Goal: Task Accomplishment & Management: Manage account settings

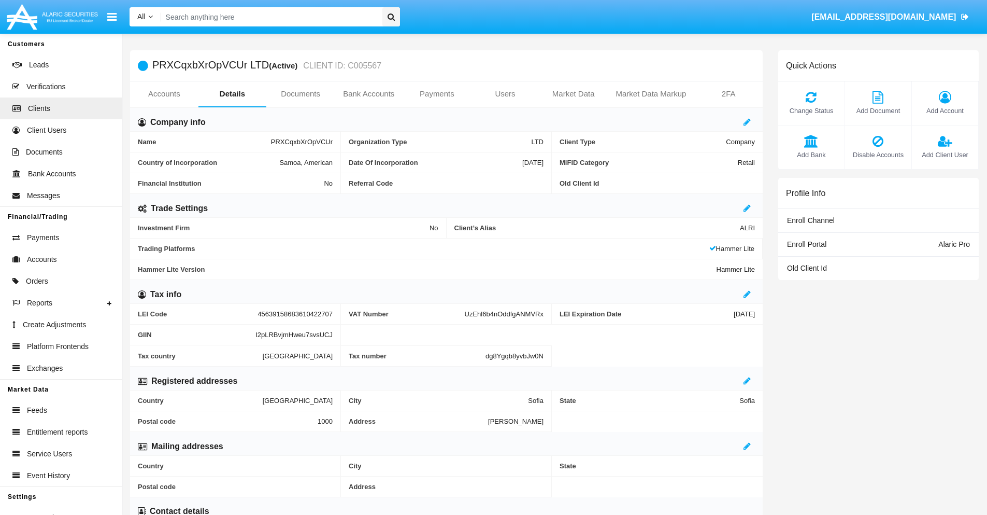
click at [505, 94] on link "Users" at bounding box center [505, 93] width 68 height 25
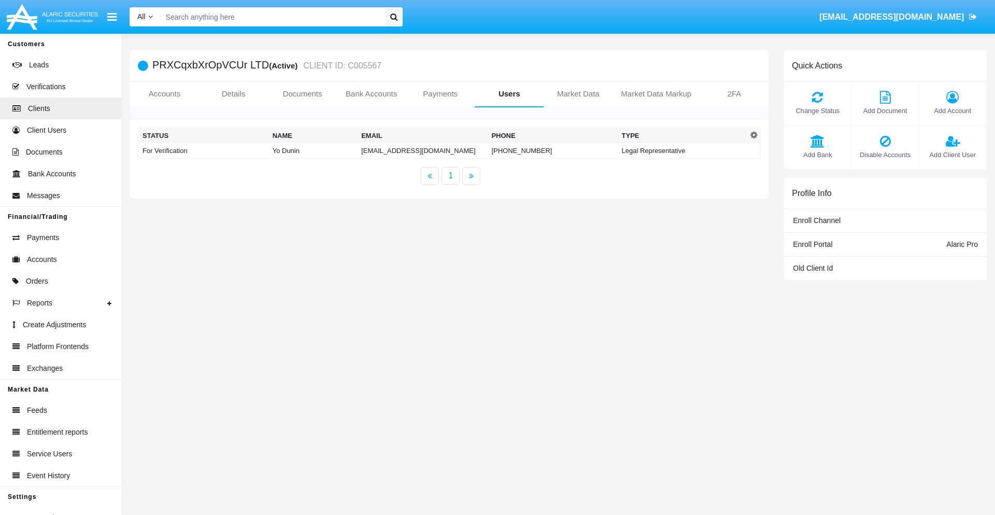
click at [422, 150] on td "[EMAIL_ADDRESS][DOMAIN_NAME]" at bounding box center [422, 151] width 130 height 16
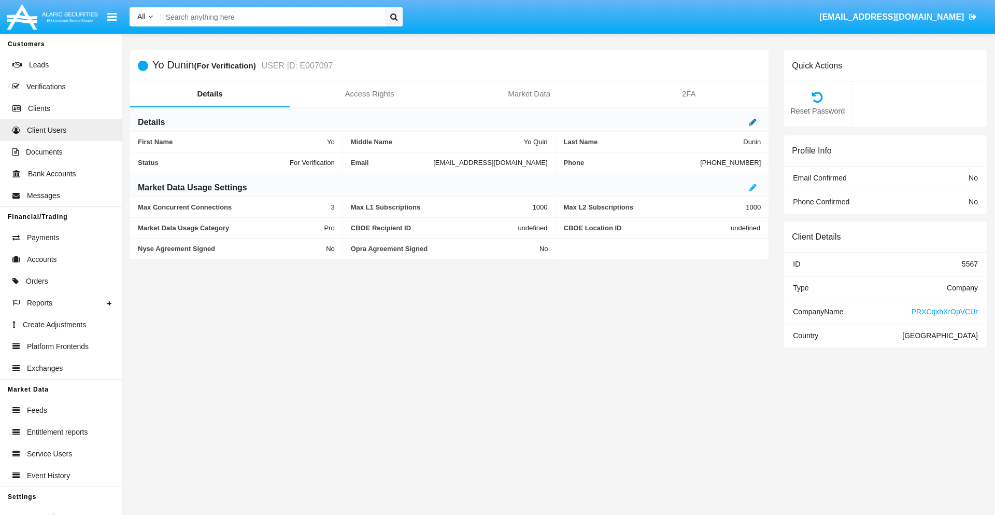
click at [753, 122] on icon at bounding box center [752, 122] width 7 height 8
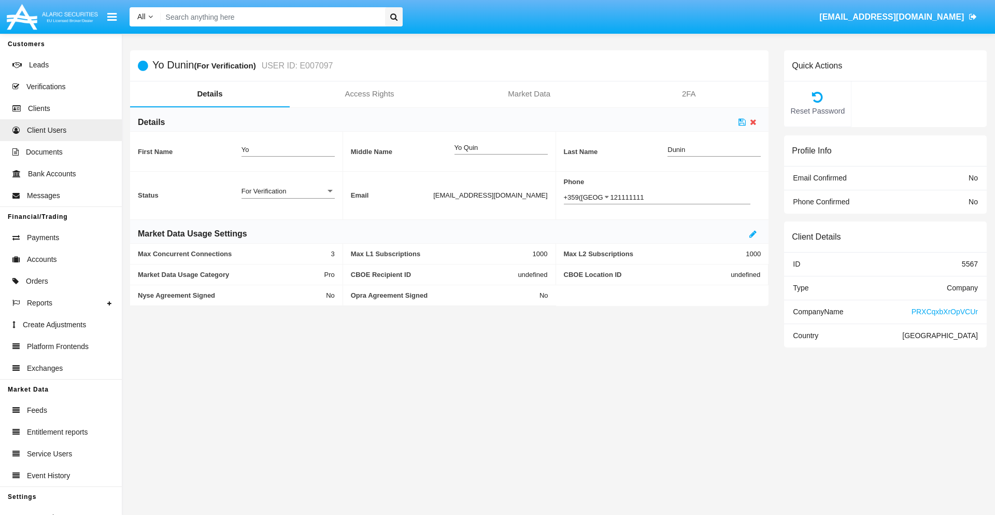
click at [288, 191] on div "For Verification" at bounding box center [283, 191] width 84 height 9
click at [288, 196] on span "Verified" at bounding box center [279, 197] width 77 height 20
click at [742, 122] on icon at bounding box center [741, 122] width 7 height 8
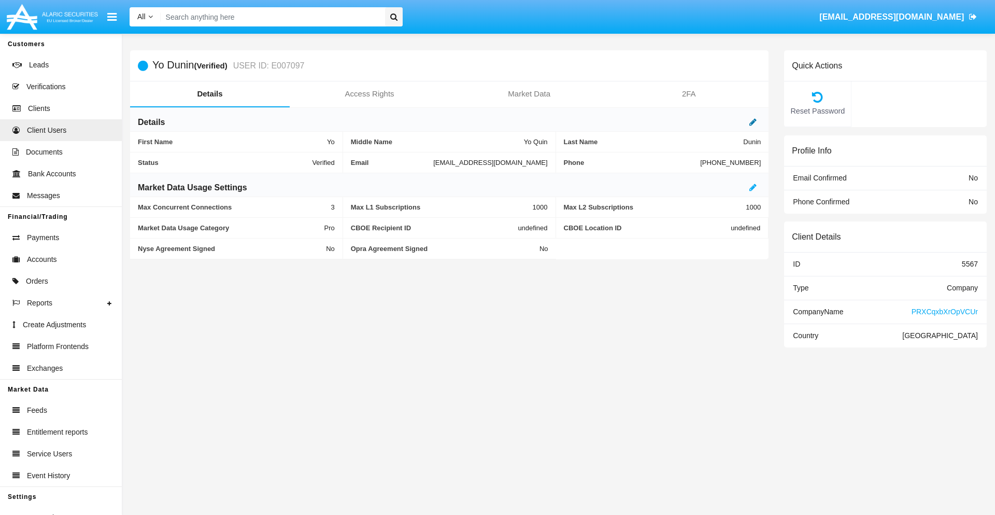
click at [753, 122] on icon at bounding box center [752, 122] width 7 height 8
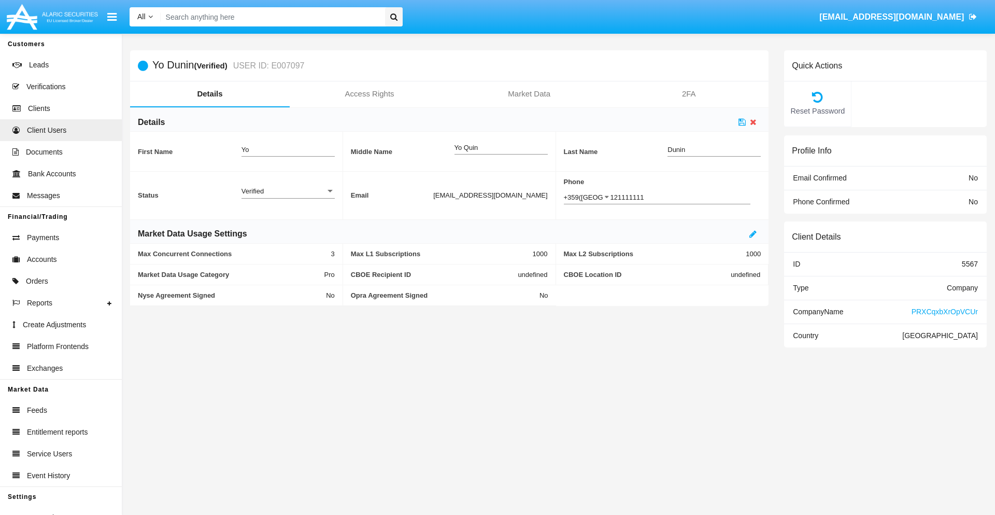
click at [288, 191] on div "Verified" at bounding box center [283, 191] width 84 height 9
click at [288, 196] on span "Active" at bounding box center [287, 197] width 93 height 20
click at [742, 122] on icon at bounding box center [741, 122] width 7 height 8
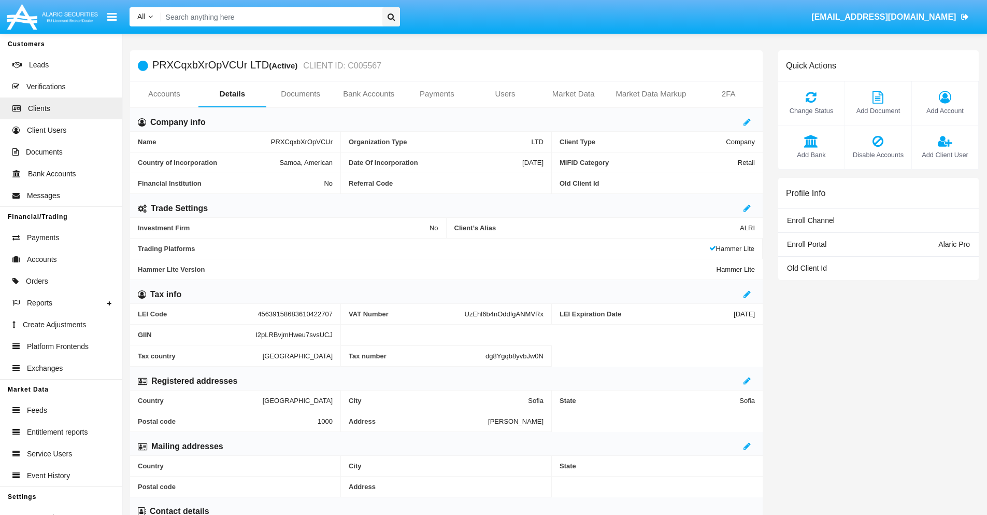
click at [945, 154] on span "Add Client User" at bounding box center [945, 155] width 56 height 10
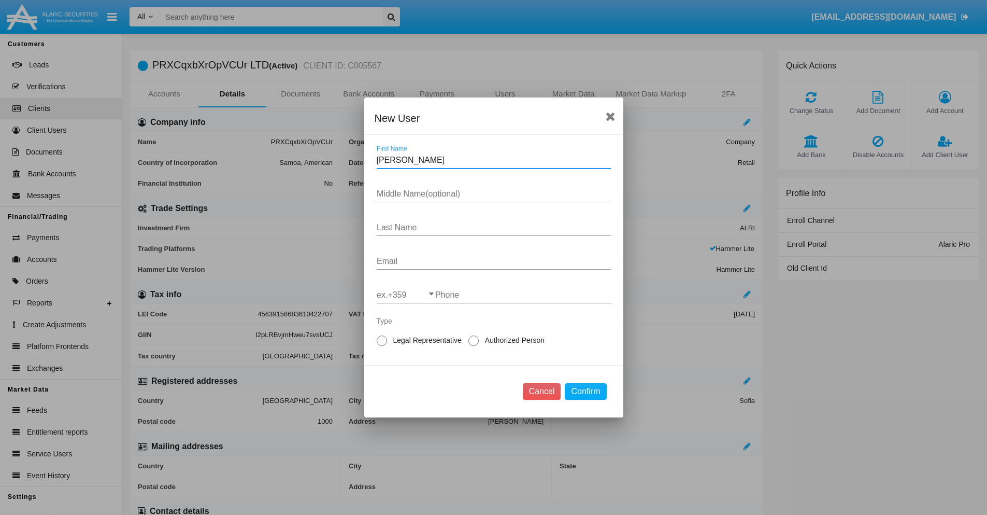
type input "Ted"
type input "Deneen"
type input "Abshire"
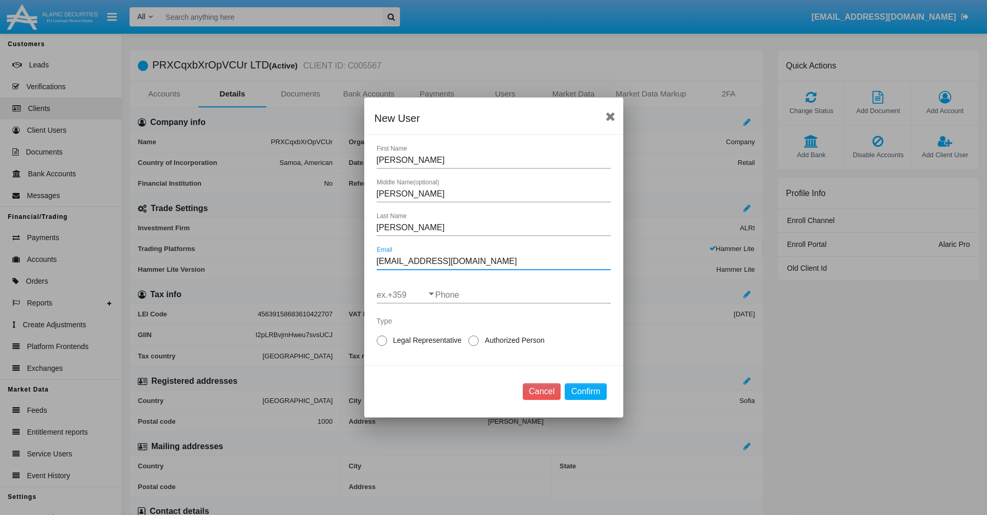
type input "okw1poit@5-zqhj.sg"
click at [406, 295] on input "ex.+359" at bounding box center [406, 294] width 59 height 9
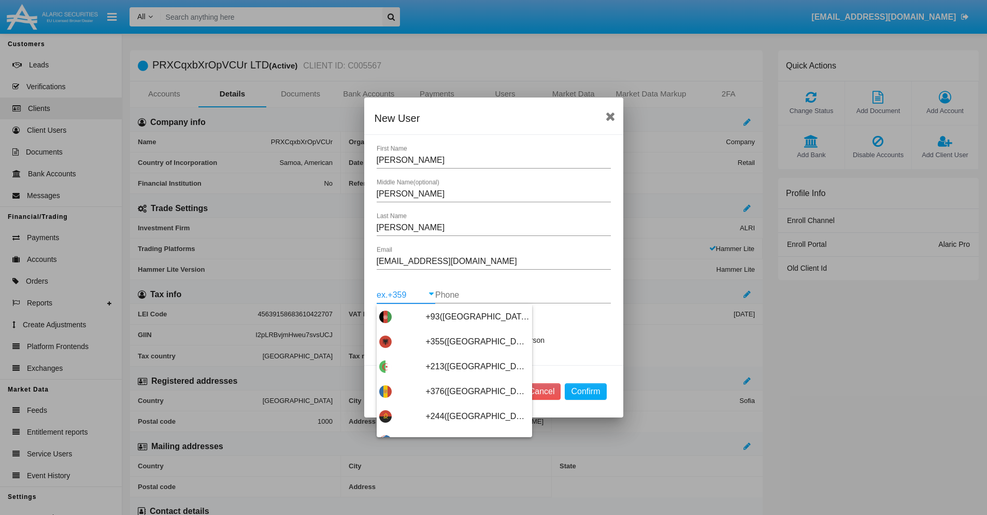
type input "+263(Zimbabwe)"
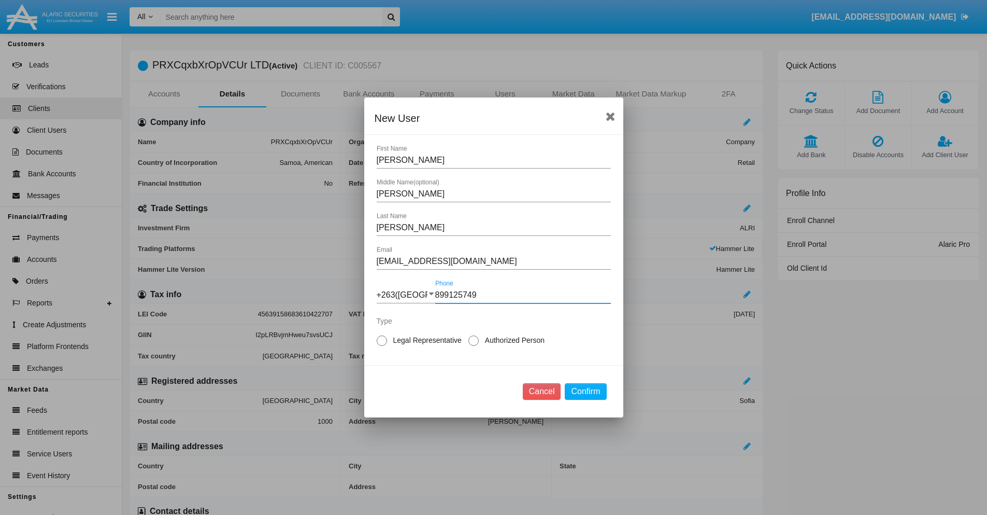
type input "899125749"
click at [512, 340] on span "Authorized Person" at bounding box center [513, 340] width 68 height 11
click at [474, 346] on input "Authorized Person" at bounding box center [473, 346] width 1 height 1
radio input "true"
click at [586, 391] on button "Confirm" at bounding box center [585, 391] width 41 height 17
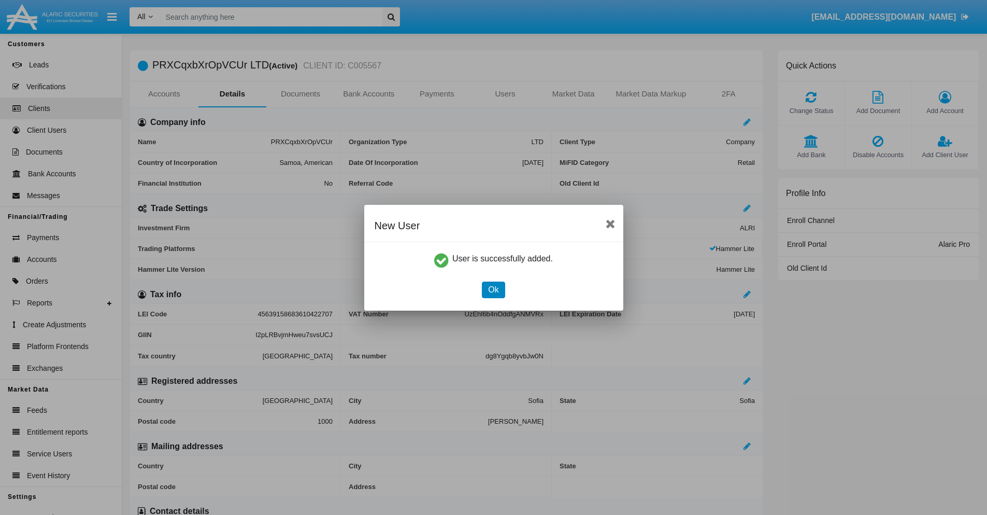
click at [493, 289] on button "Ok" at bounding box center [493, 289] width 23 height 17
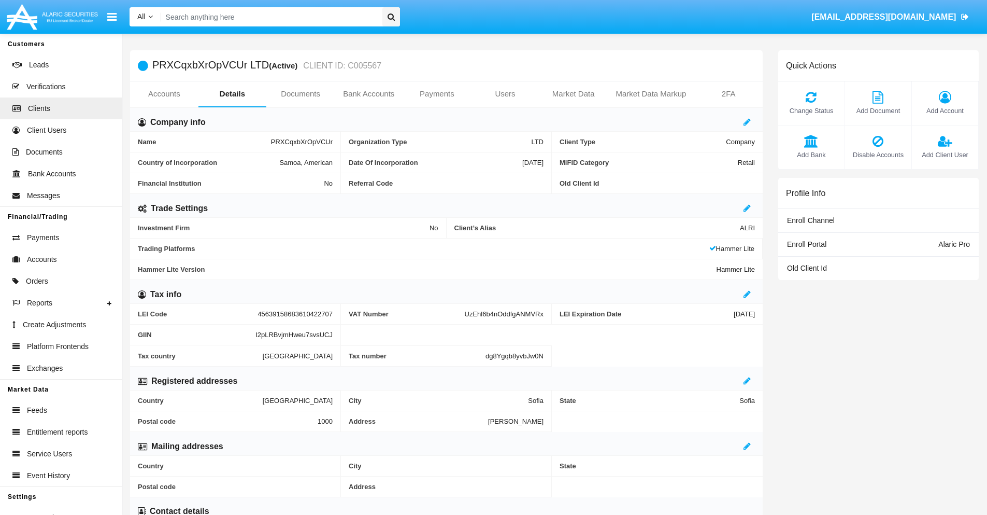
click at [945, 154] on span "Add Client User" at bounding box center [945, 155] width 56 height 10
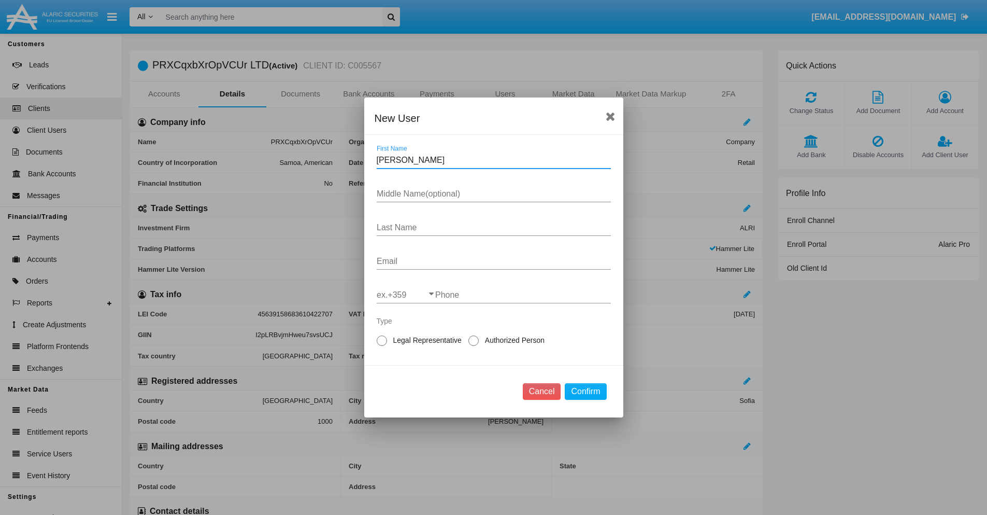
type input "Bradly"
type input "Guadalupe"
type input "Wolff"
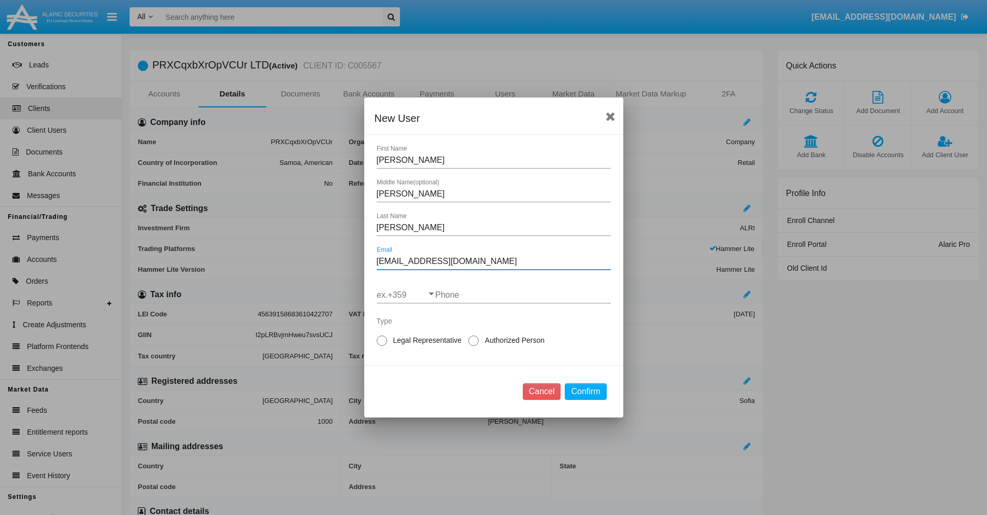
type input "hjawd5.7j@4099k-twne.vn"
click at [406, 295] on input "ex.+359" at bounding box center [406, 294] width 59 height 9
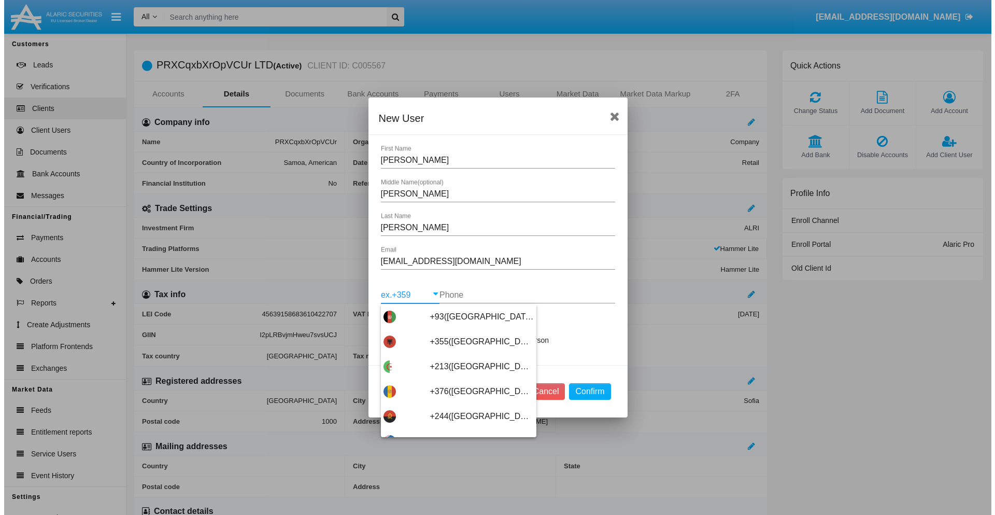
scroll to position [5514, 0]
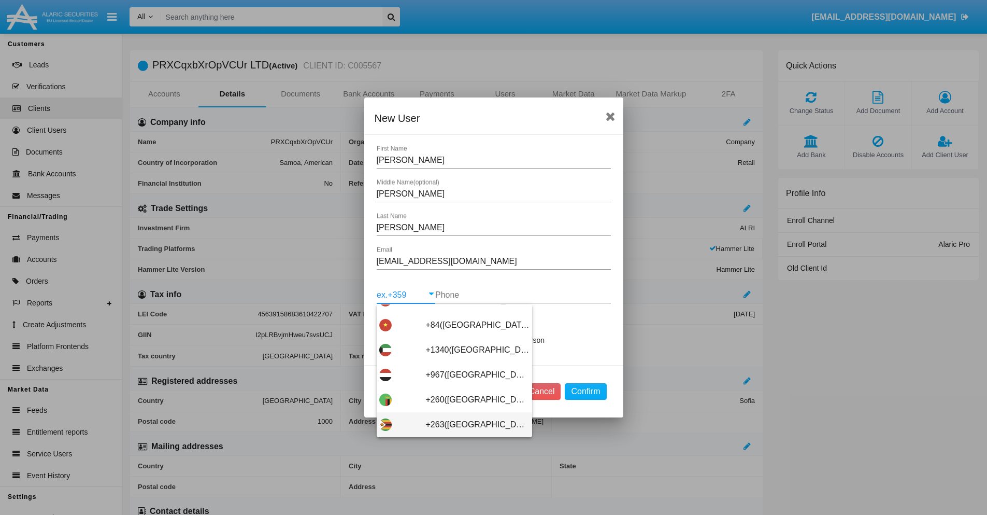
click at [450, 424] on span "+263([GEOGRAPHIC_DATA])" at bounding box center [478, 424] width 104 height 25
type input "+263([GEOGRAPHIC_DATA])"
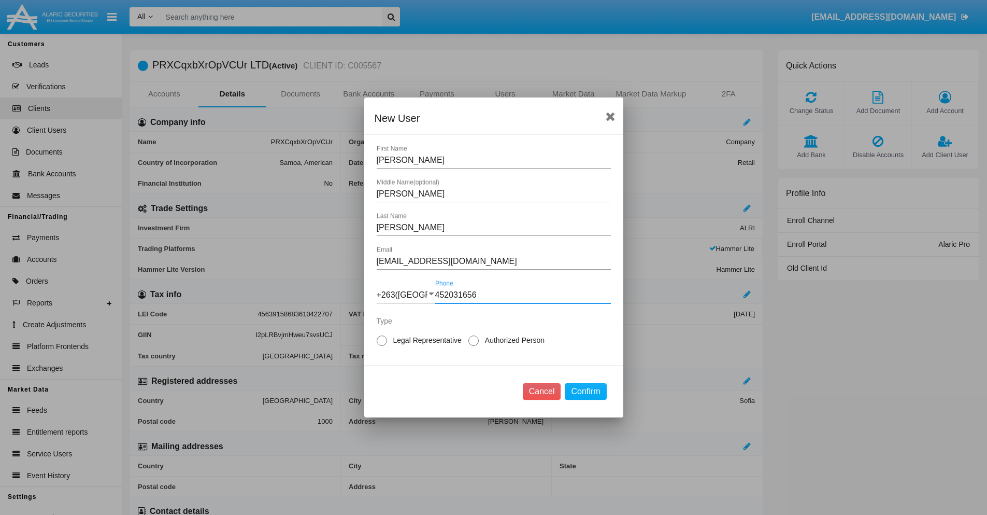
type input "452031656"
click at [425, 340] on span "Legal Representative" at bounding box center [425, 340] width 77 height 11
click at [382, 346] on input "Legal Representative" at bounding box center [381, 346] width 1 height 1
radio input "true"
click at [586, 391] on button "Confirm" at bounding box center [585, 391] width 41 height 17
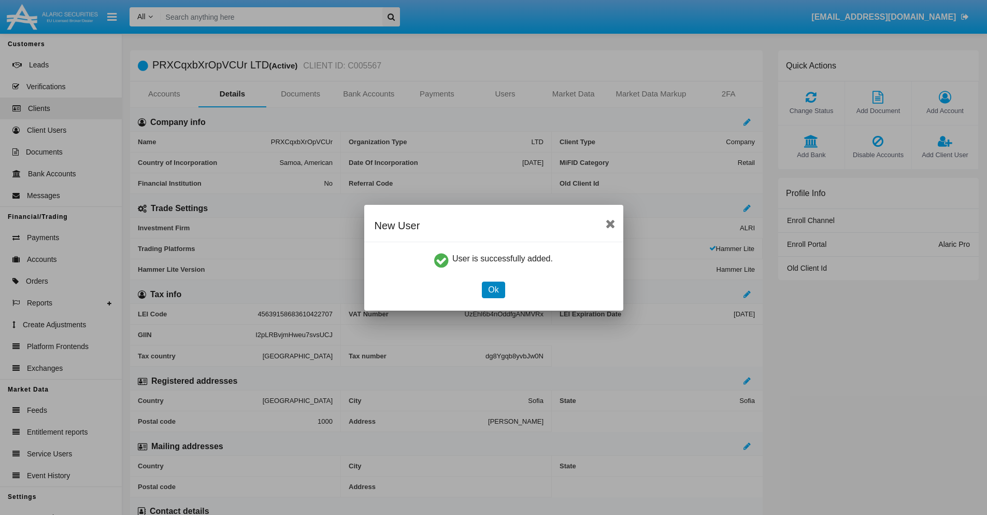
click at [493, 289] on button "Ok" at bounding box center [493, 289] width 23 height 17
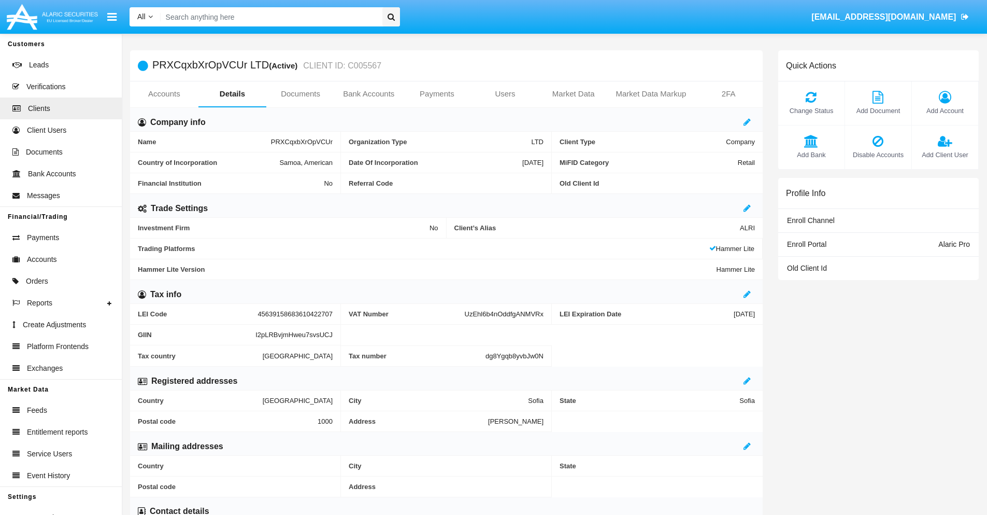
click at [505, 94] on link "Users" at bounding box center [505, 93] width 68 height 25
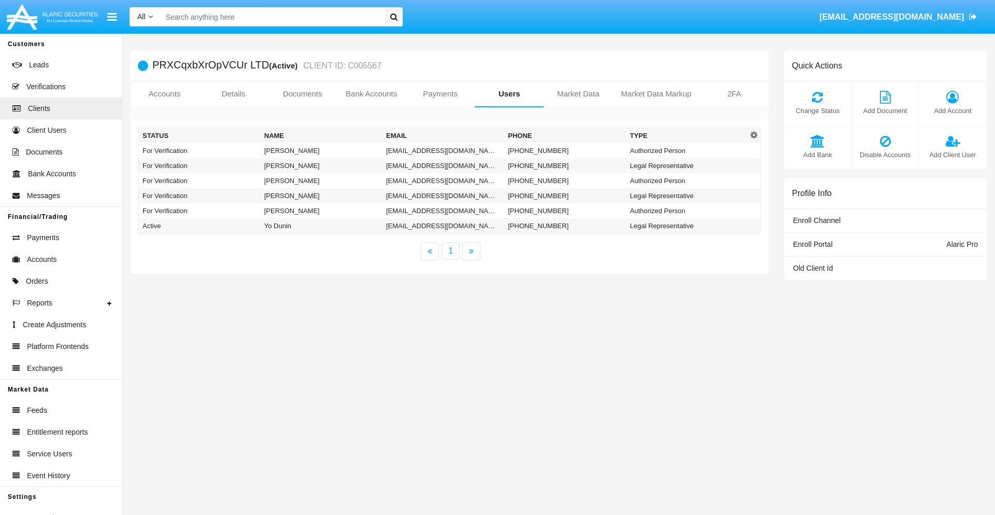
click at [443, 150] on td "[EMAIL_ADDRESS][DOMAIN_NAME]" at bounding box center [443, 150] width 122 height 15
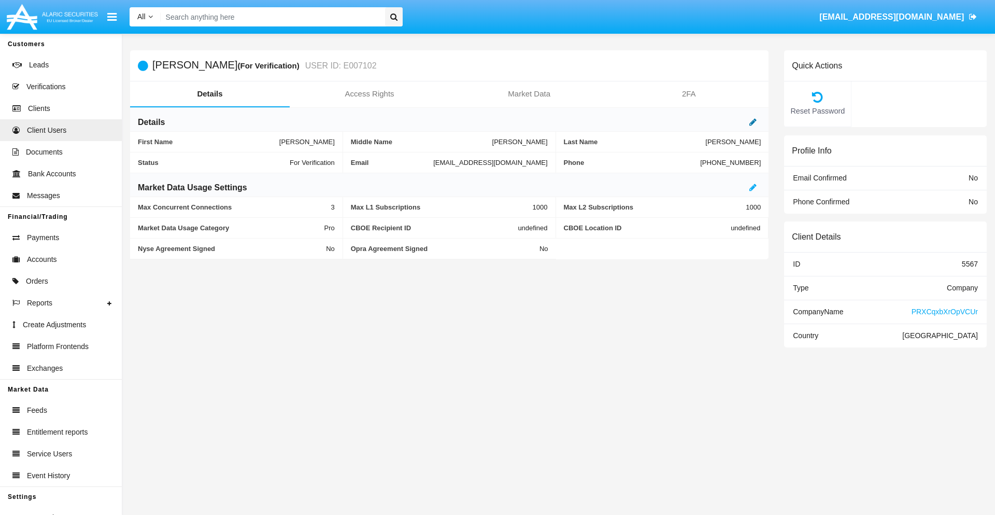
click at [753, 122] on icon at bounding box center [752, 122] width 7 height 8
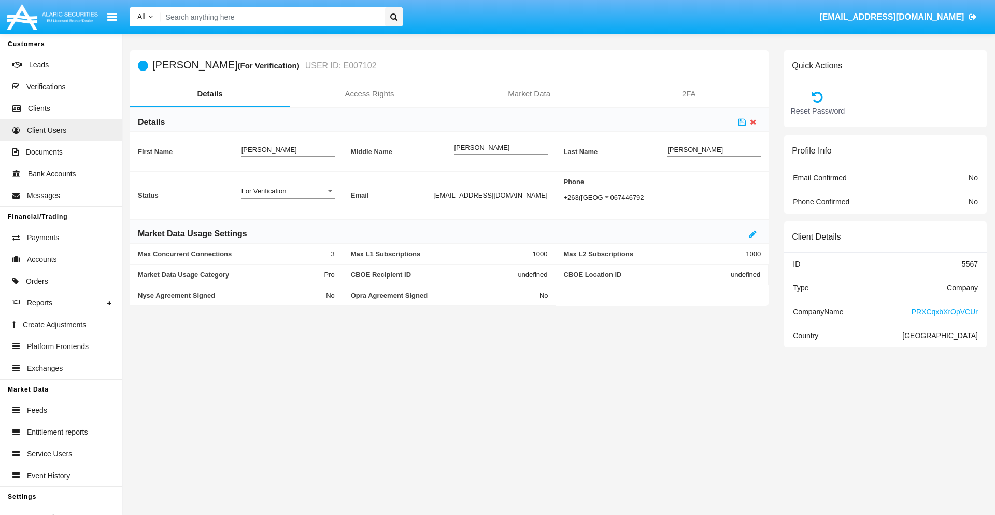
click at [288, 191] on div "For Verification" at bounding box center [283, 191] width 84 height 9
click at [288, 196] on span "Verified" at bounding box center [287, 197] width 93 height 20
click at [742, 122] on icon at bounding box center [741, 122] width 7 height 8
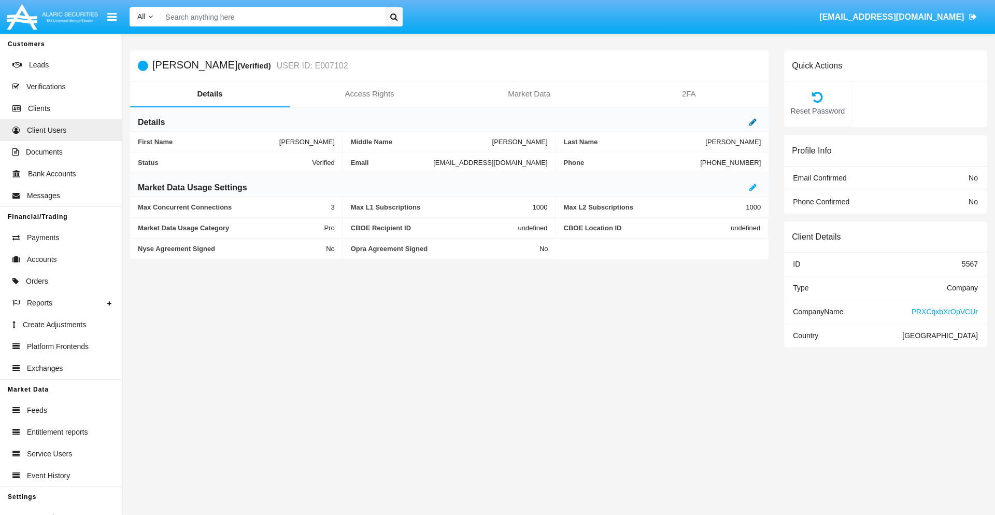
click at [753, 122] on icon at bounding box center [752, 122] width 7 height 8
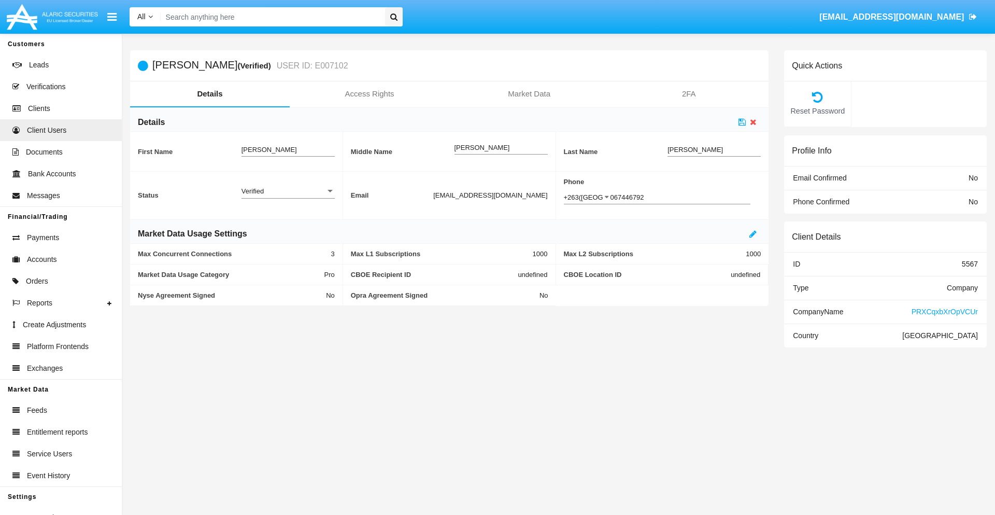
click at [288, 191] on div "Verified" at bounding box center [283, 191] width 84 height 9
click at [288, 196] on span "Active" at bounding box center [287, 197] width 93 height 20
click at [742, 122] on icon at bounding box center [741, 122] width 7 height 8
